Goal: Information Seeking & Learning: Learn about a topic

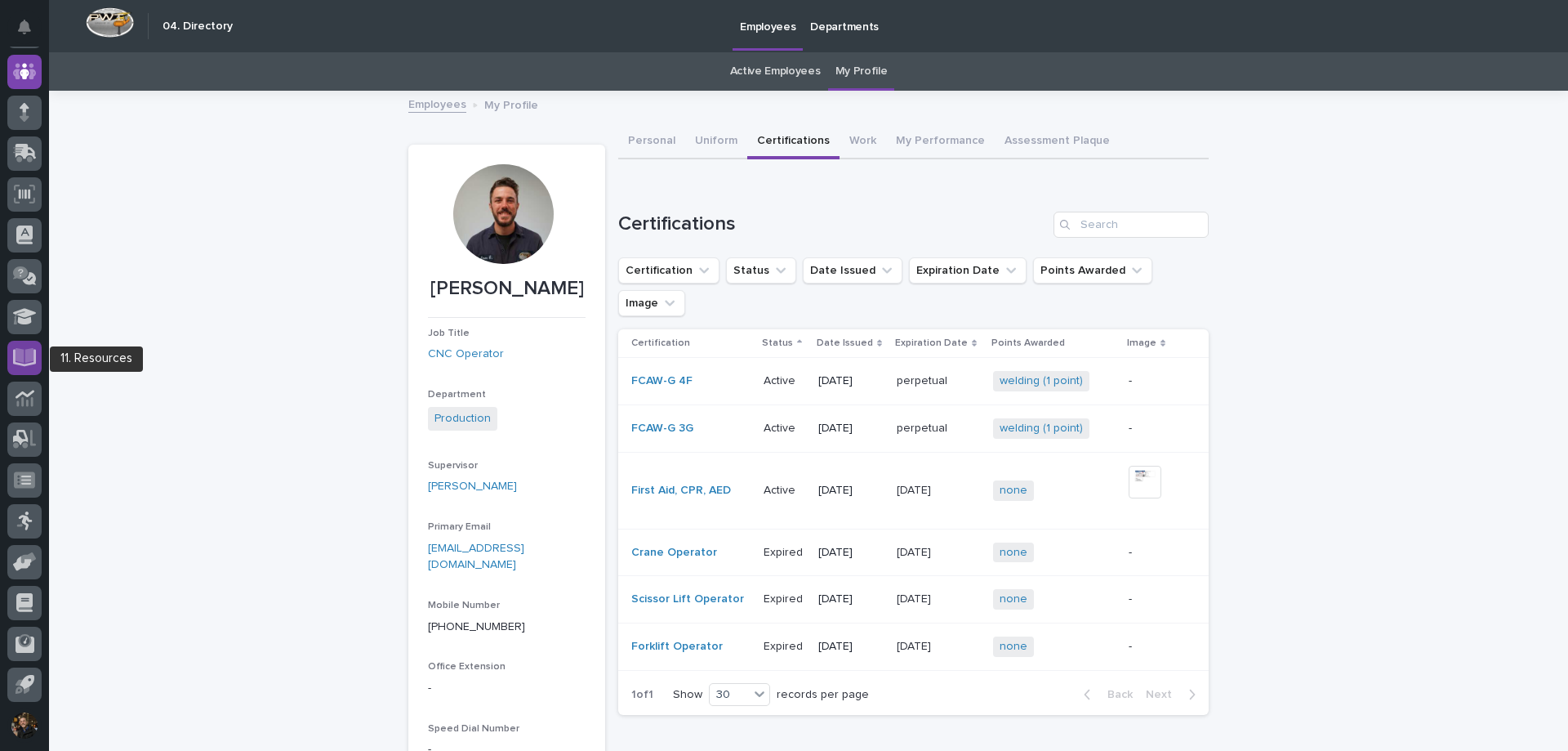
click at [24, 361] on icon at bounding box center [25, 356] width 19 height 15
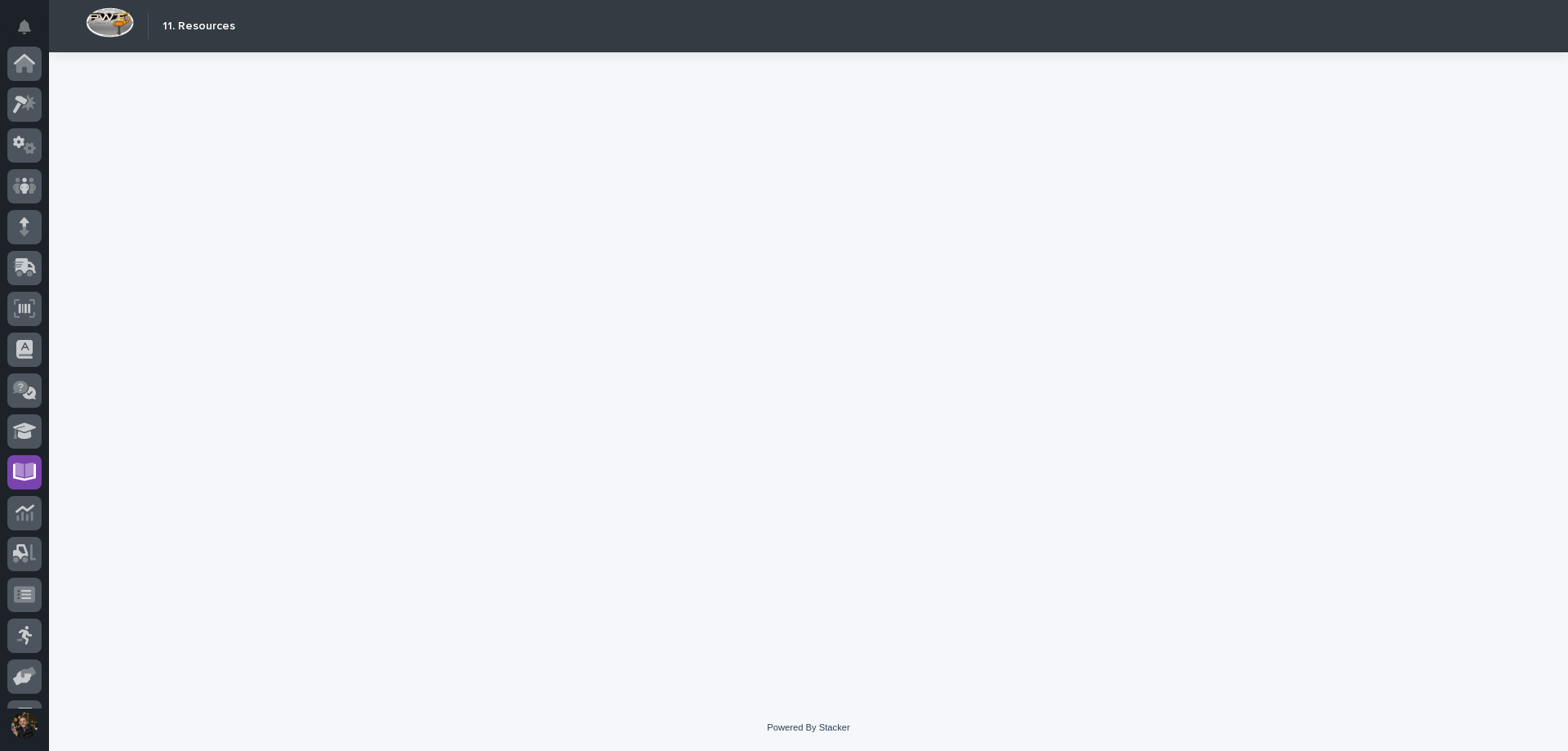
scroll to position [115, 0]
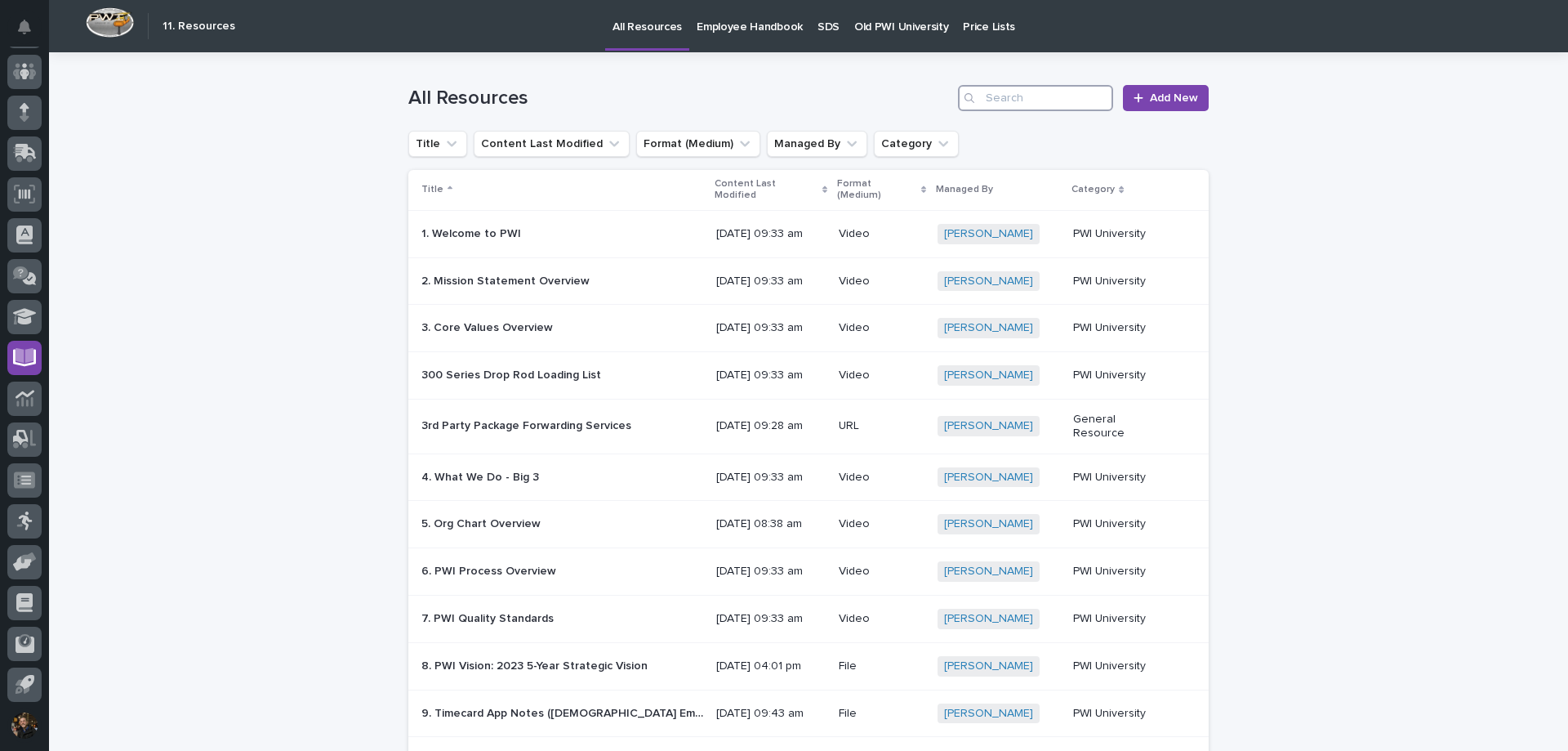
click at [1065, 97] on input "Search" at bounding box center [1035, 97] width 155 height 26
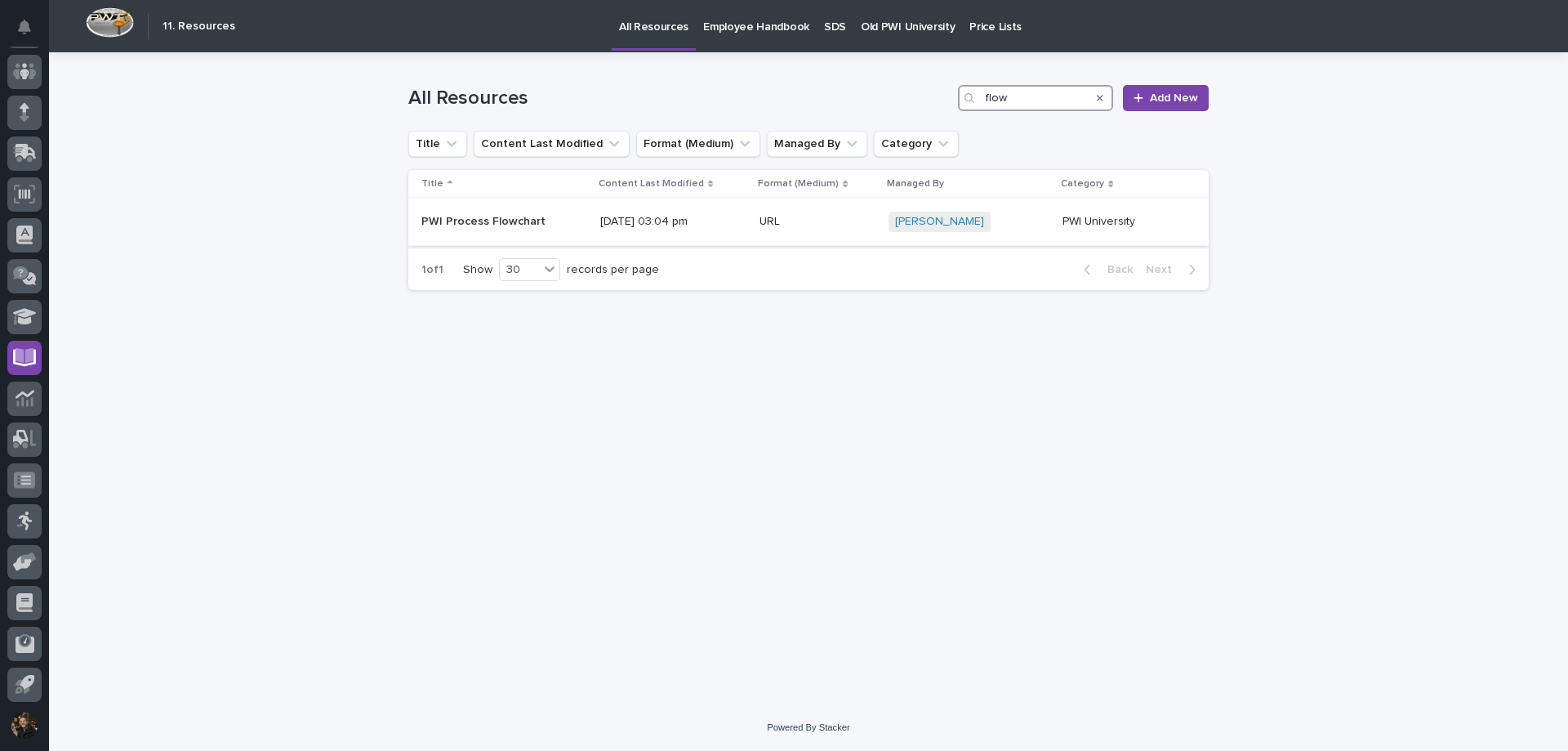
type input "flow"
click at [559, 220] on p at bounding box center [505, 221] width 166 height 14
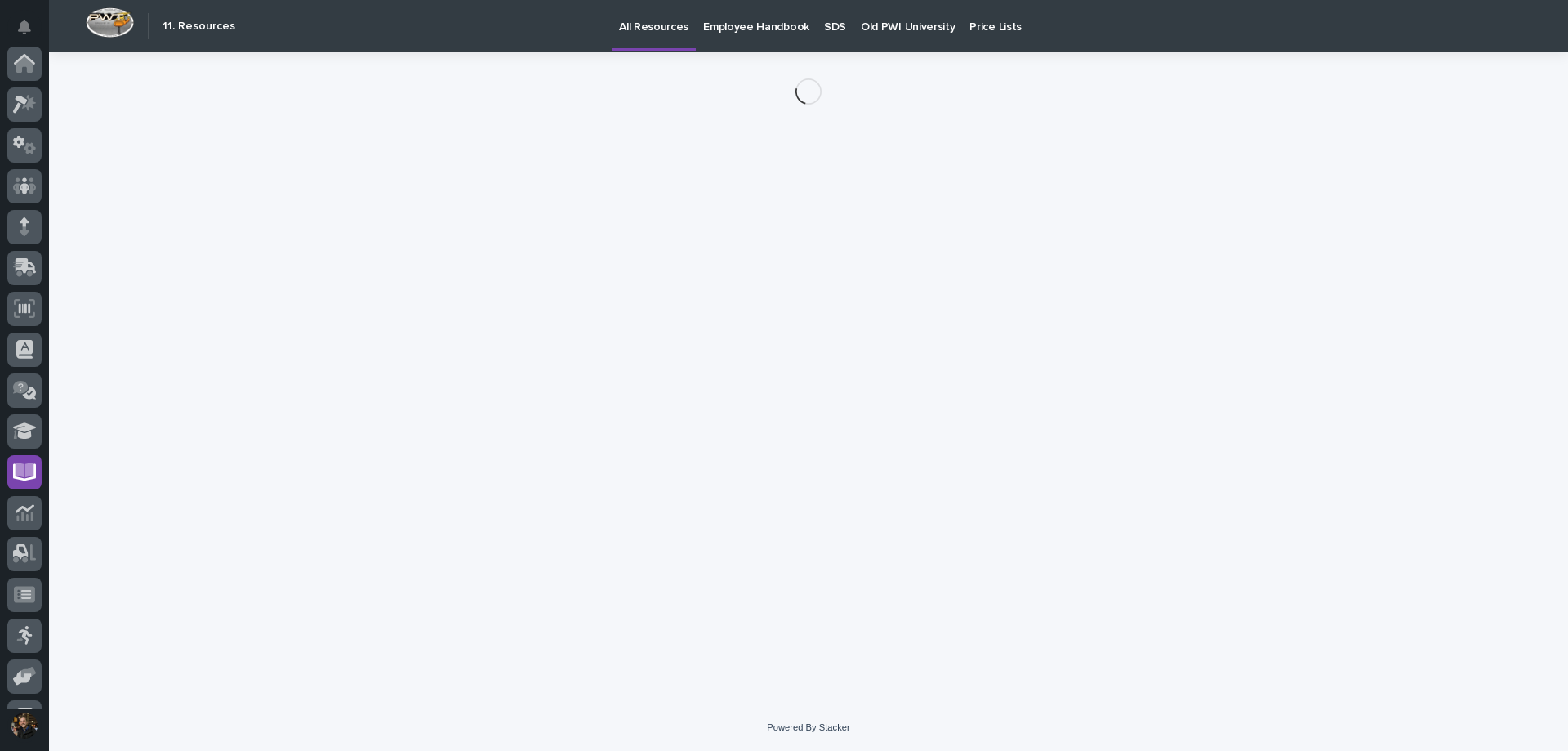
scroll to position [115, 0]
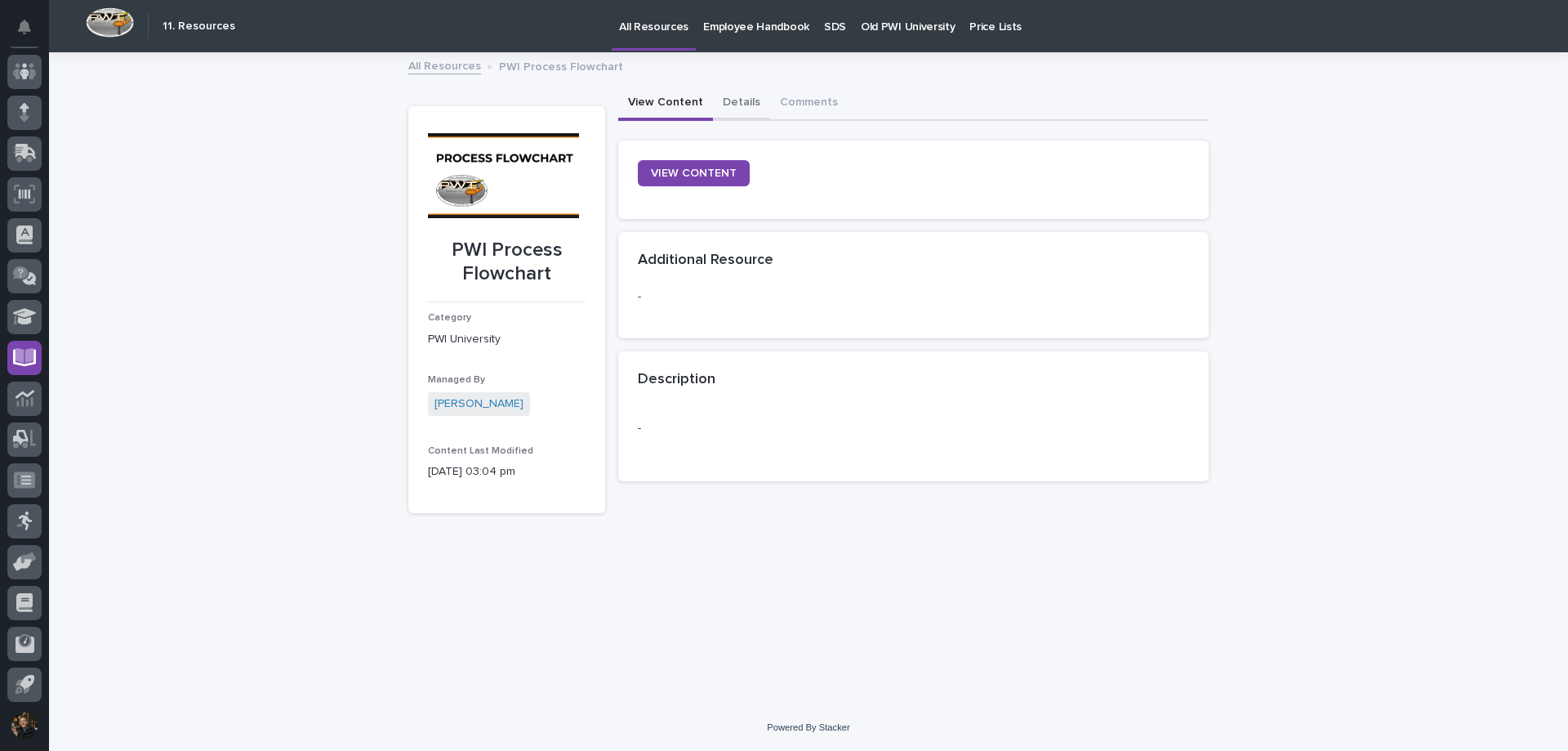
click at [717, 101] on button "Details" at bounding box center [741, 104] width 57 height 34
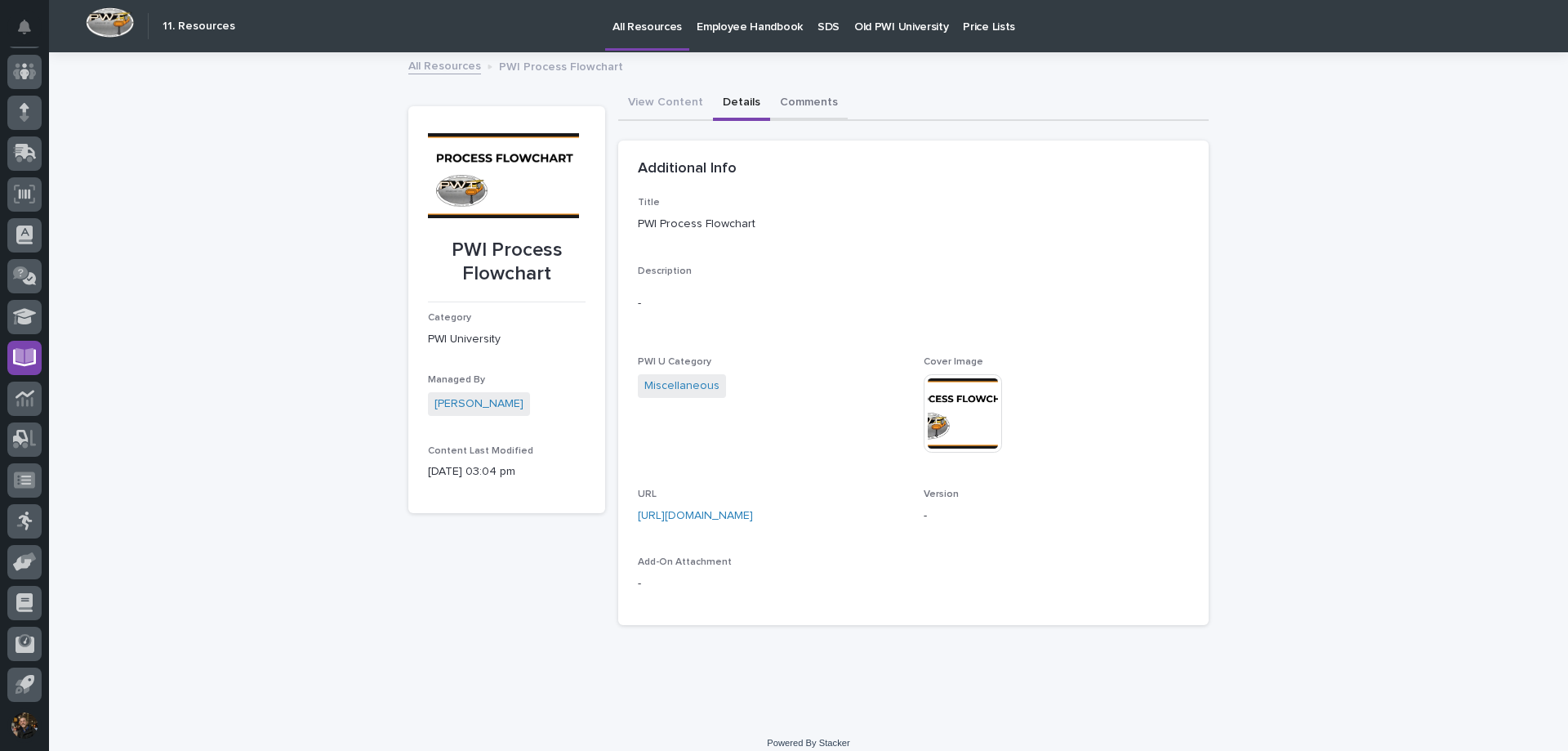
click at [804, 105] on button "Comments" at bounding box center [808, 104] width 77 height 34
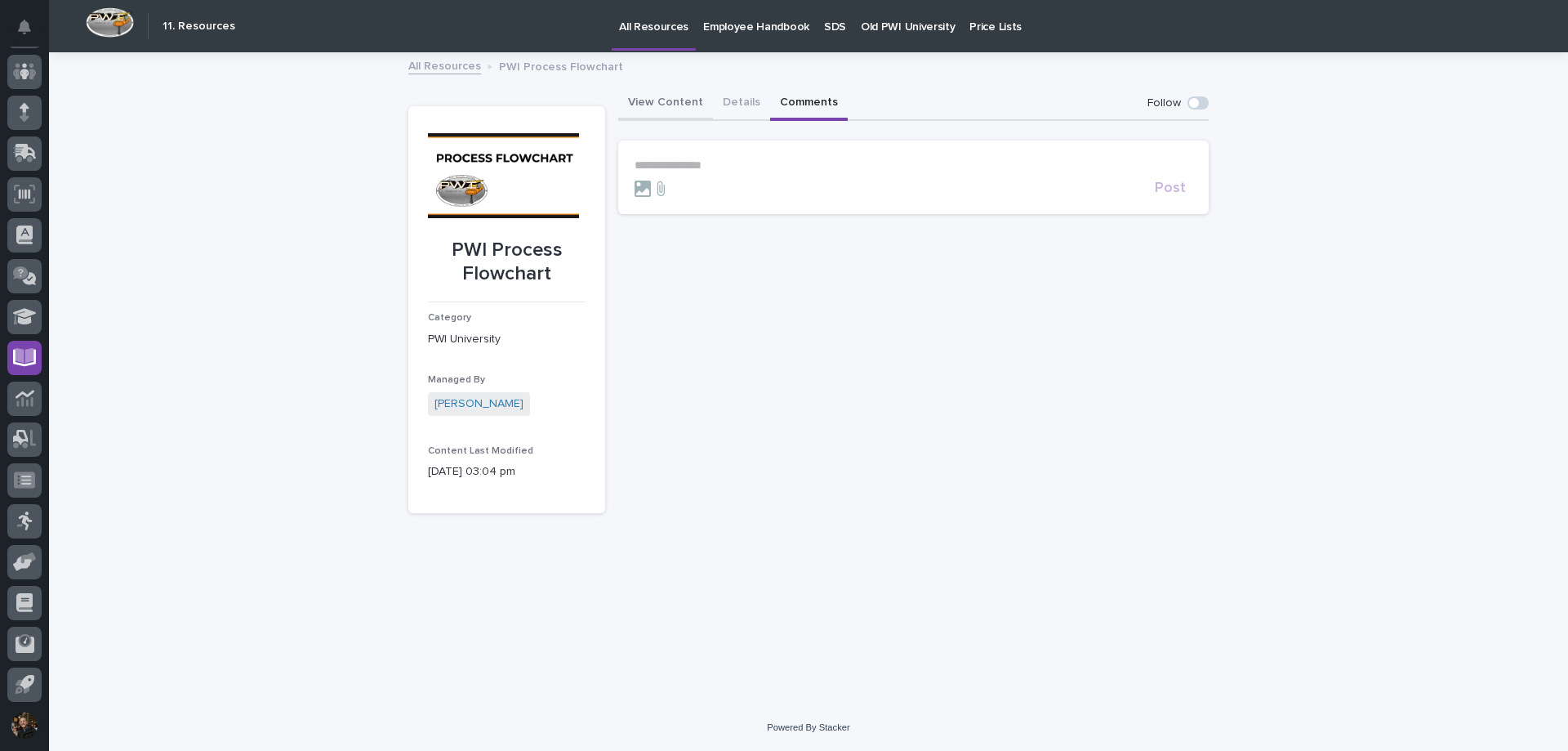
click at [684, 105] on button "View Content" at bounding box center [665, 104] width 94 height 34
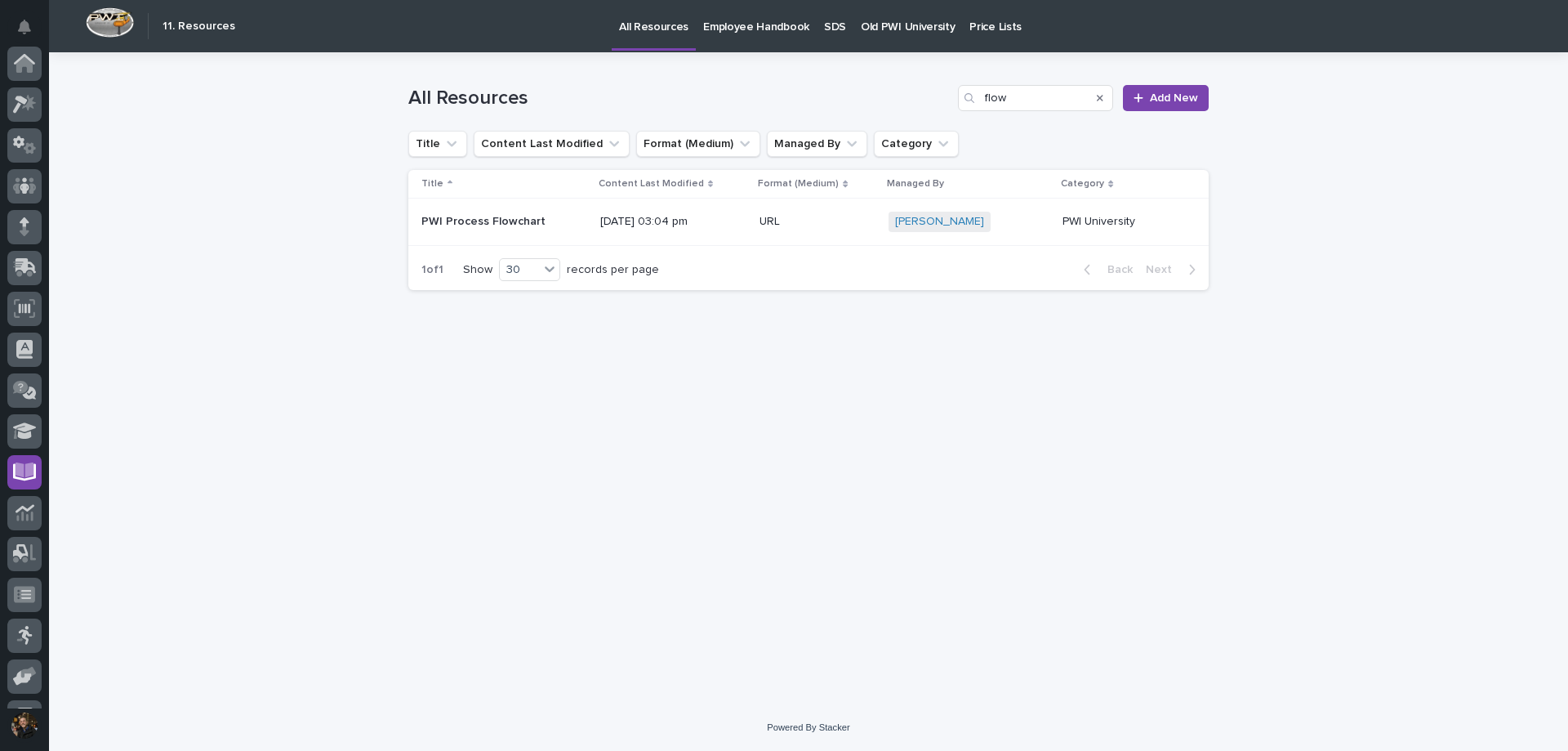
scroll to position [115, 0]
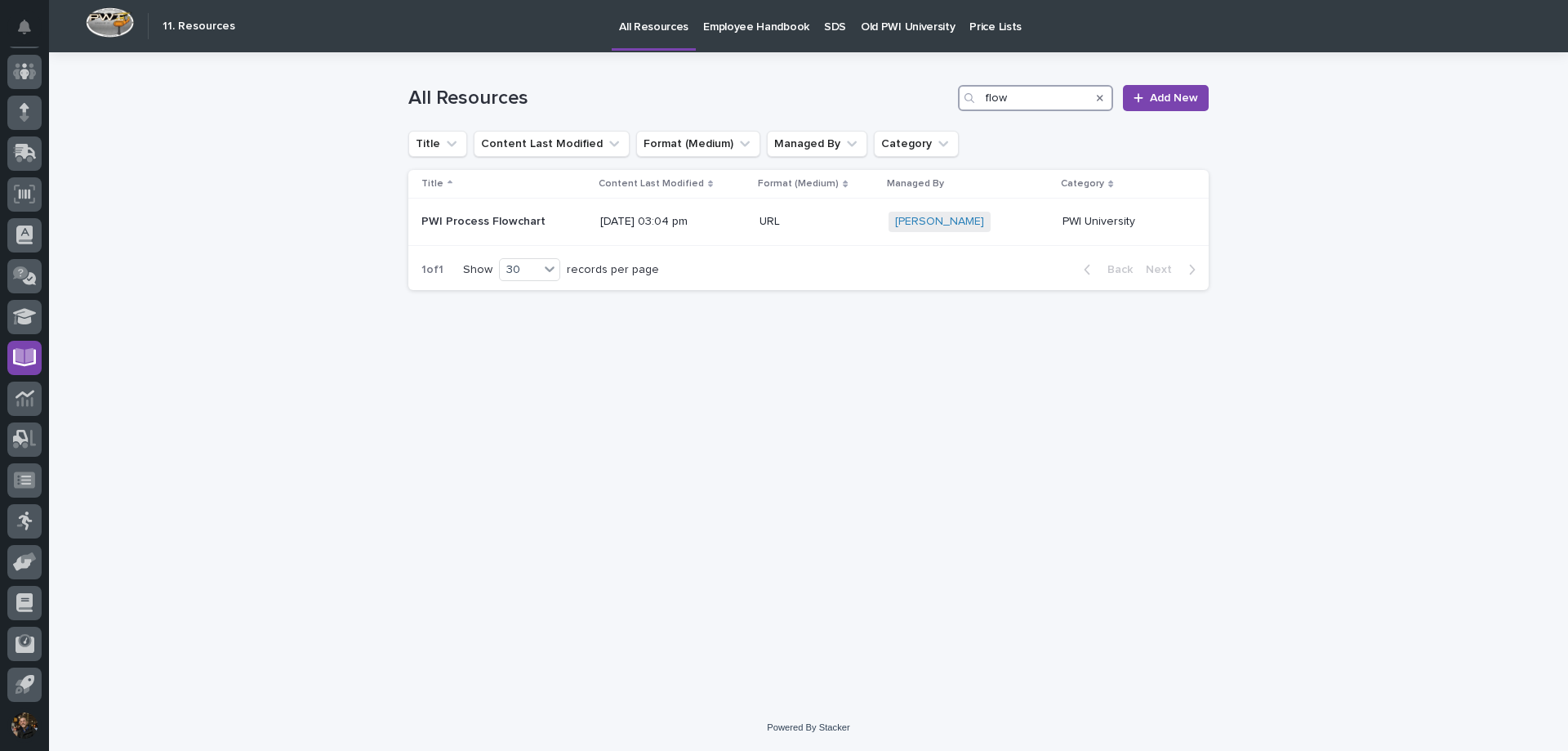
drag, startPoint x: 1058, startPoint y: 94, endPoint x: 886, endPoint y: 88, distance: 172.1
click at [885, 88] on div "All Resources flow Add New" at bounding box center [808, 97] width 800 height 26
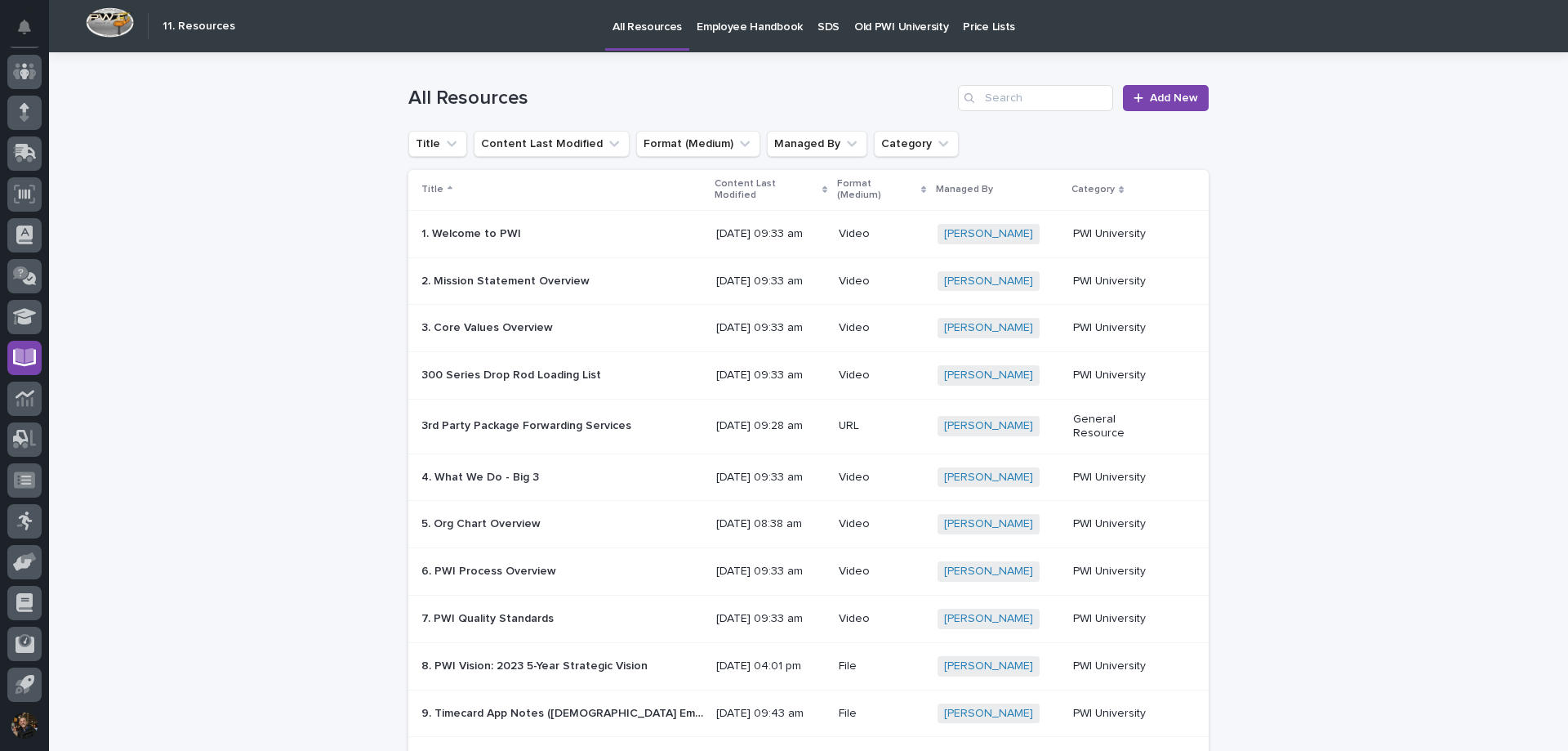
click at [581, 524] on p at bounding box center [562, 524] width 281 height 14
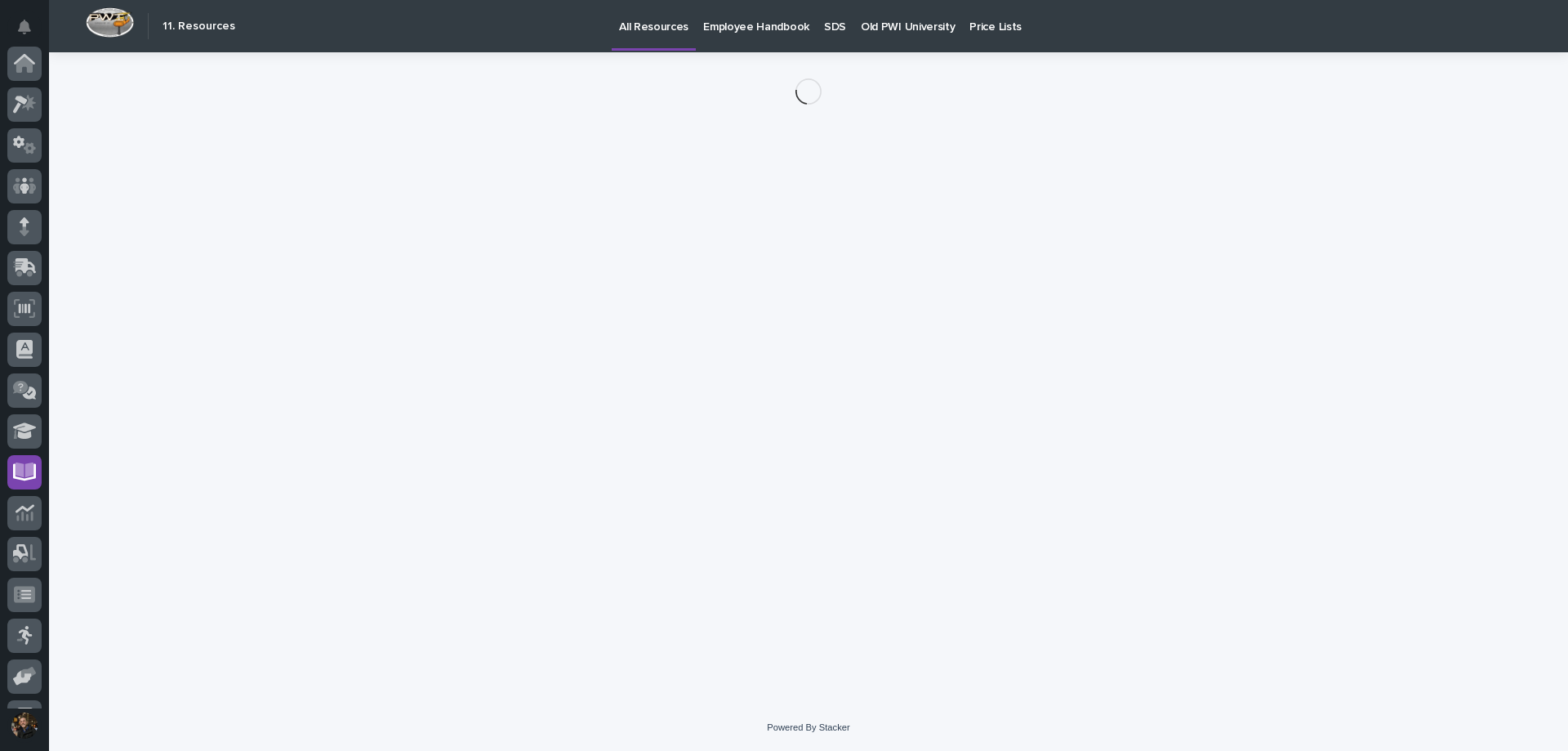
scroll to position [115, 0]
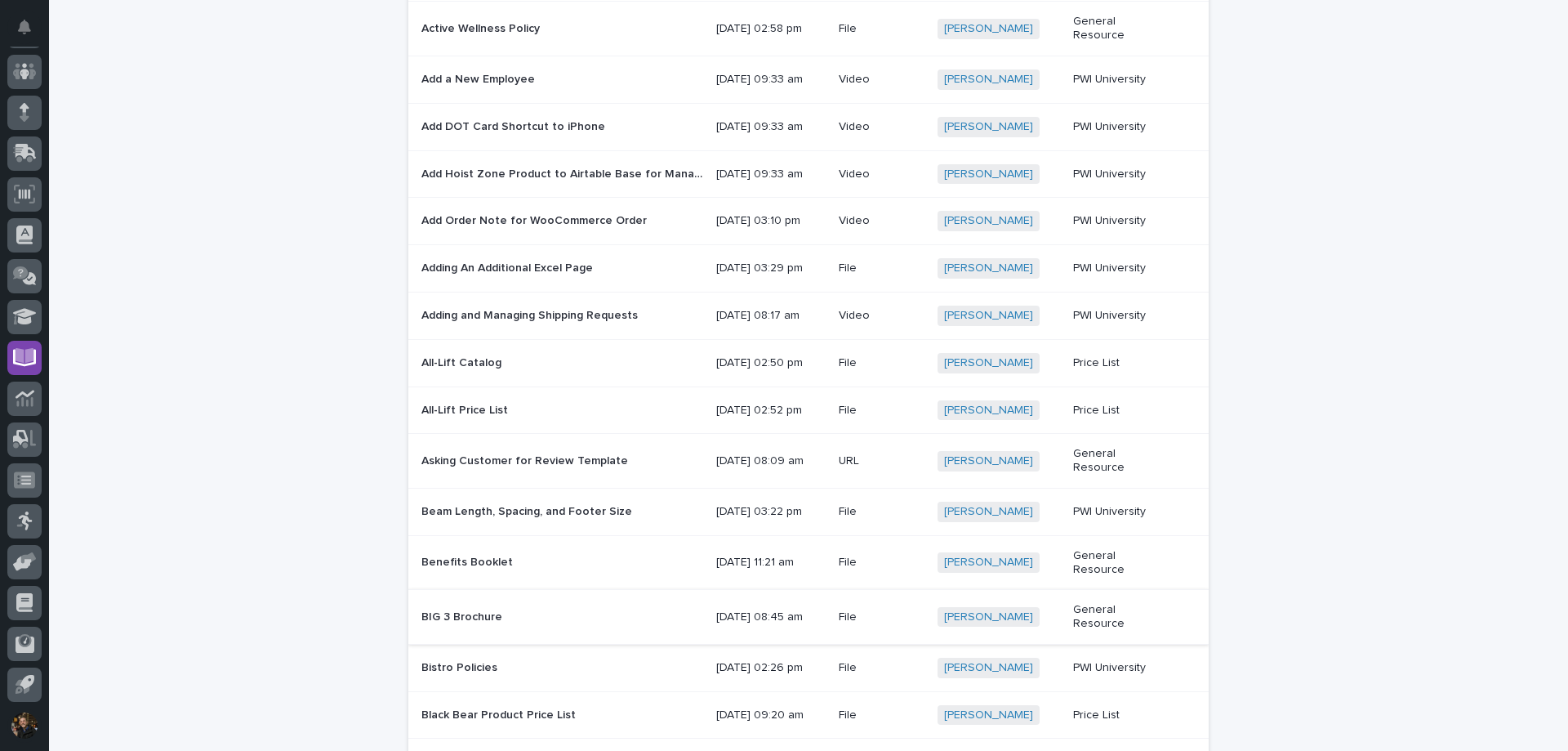
scroll to position [899, 0]
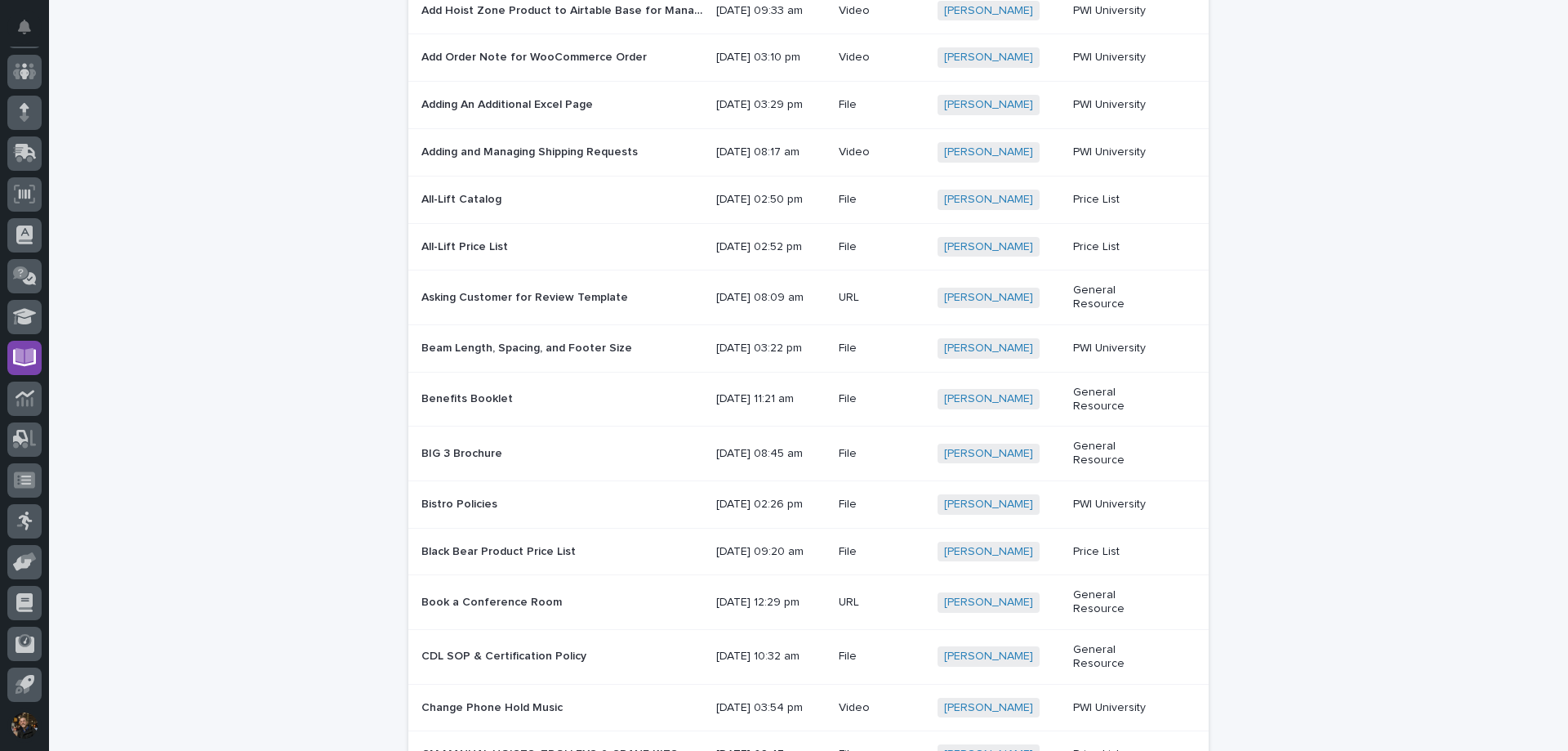
click at [578, 518] on div "Bistro Policies Bistro Policies" at bounding box center [562, 505] width 281 height 27
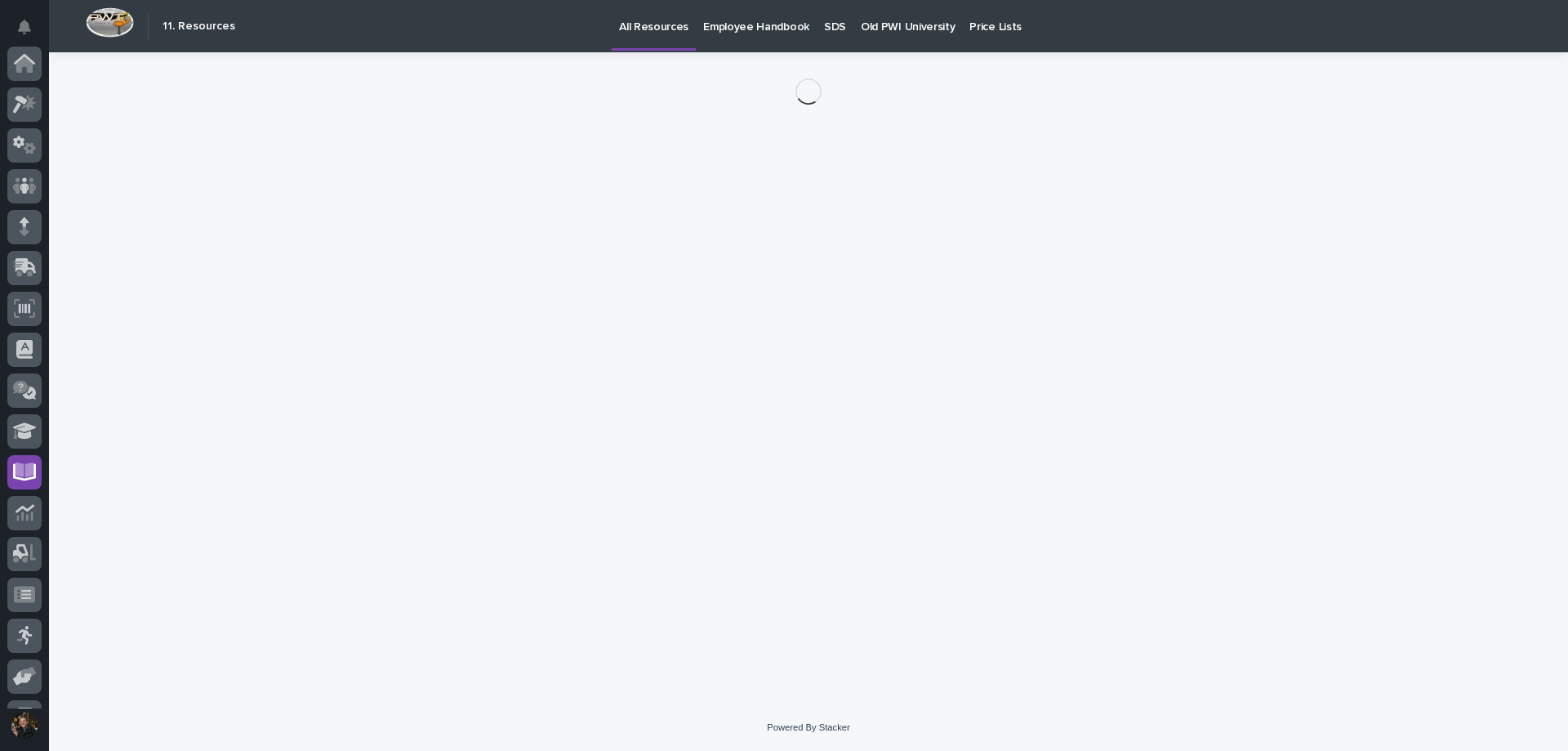
scroll to position [115, 0]
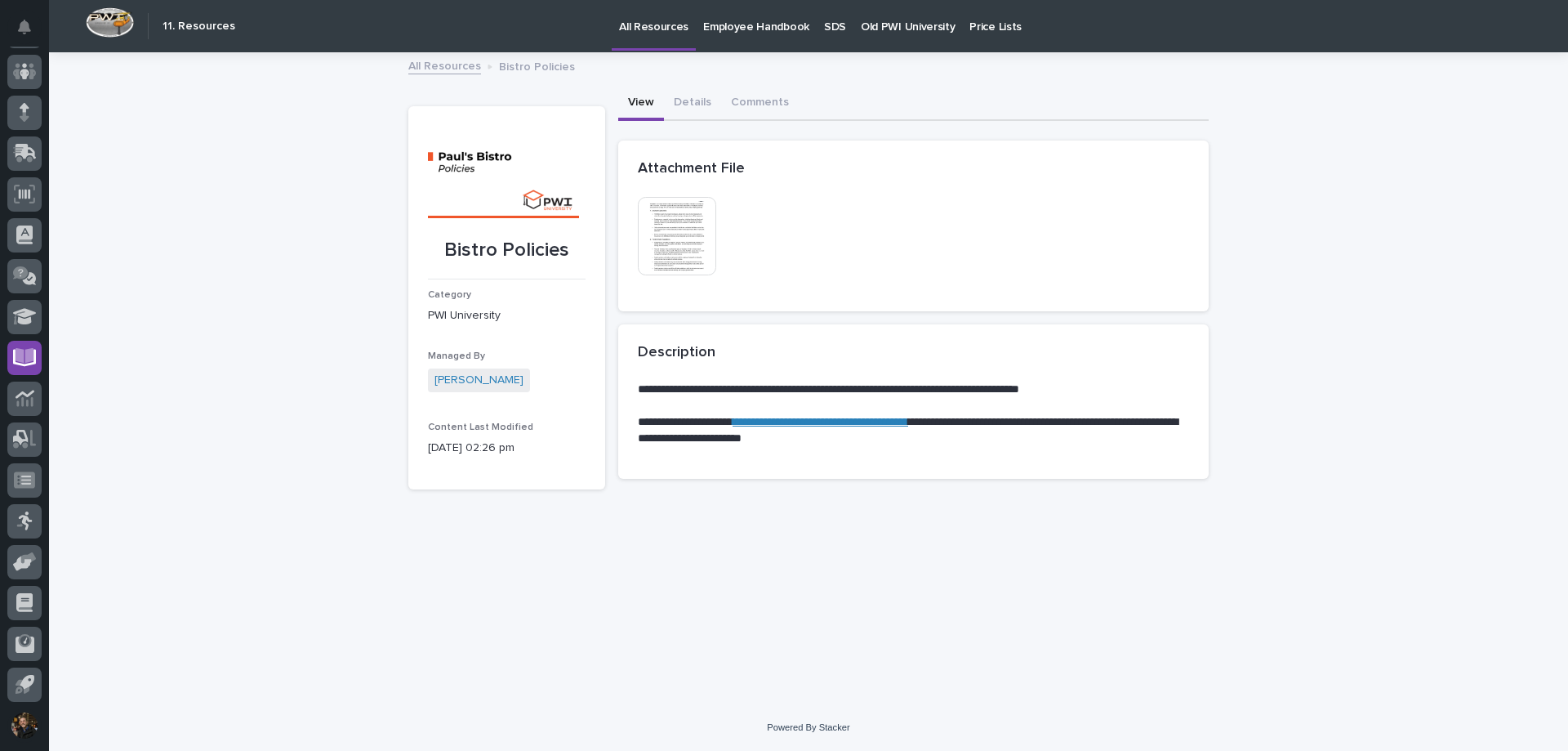
click at [690, 236] on img at bounding box center [677, 236] width 78 height 78
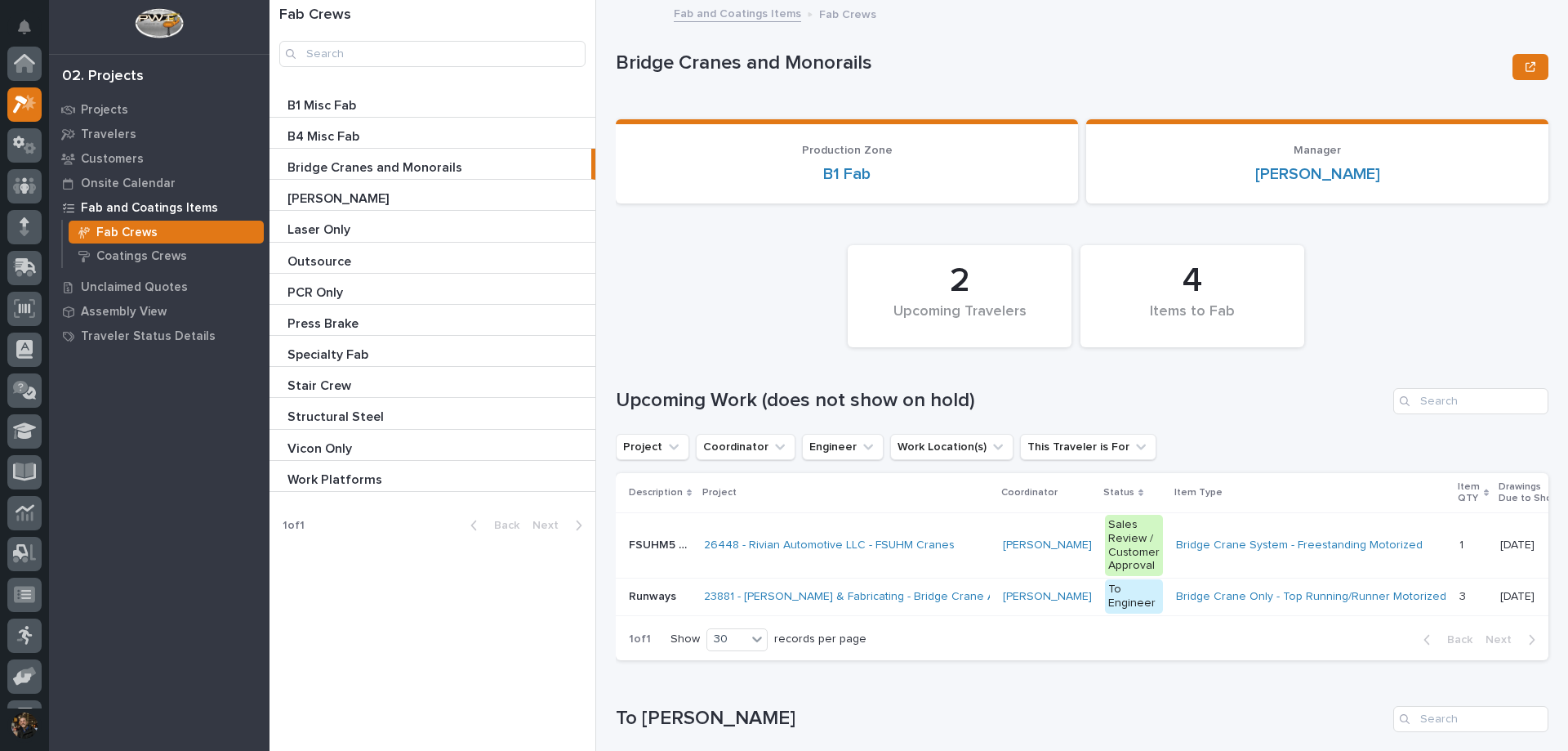
scroll to position [41, 0]
